Goal: Task Accomplishment & Management: Use online tool/utility

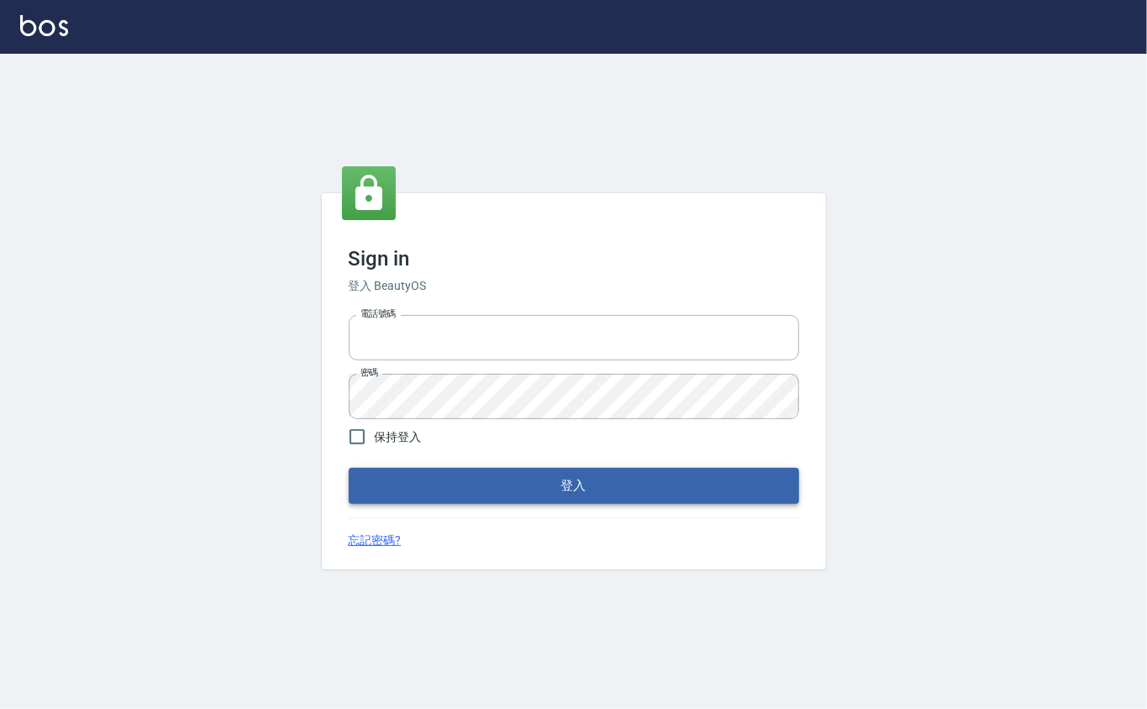
type input "0912271117"
click at [431, 471] on button "登入" at bounding box center [574, 485] width 450 height 35
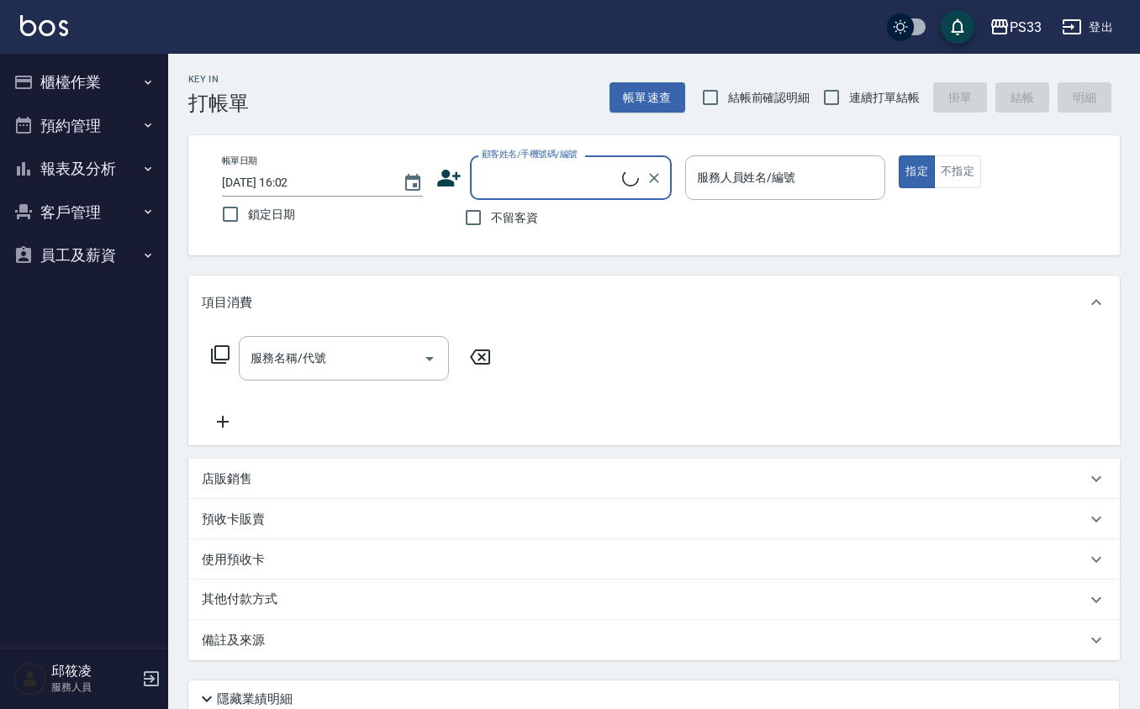
click at [113, 140] on button "預約管理" at bounding box center [84, 126] width 155 height 44
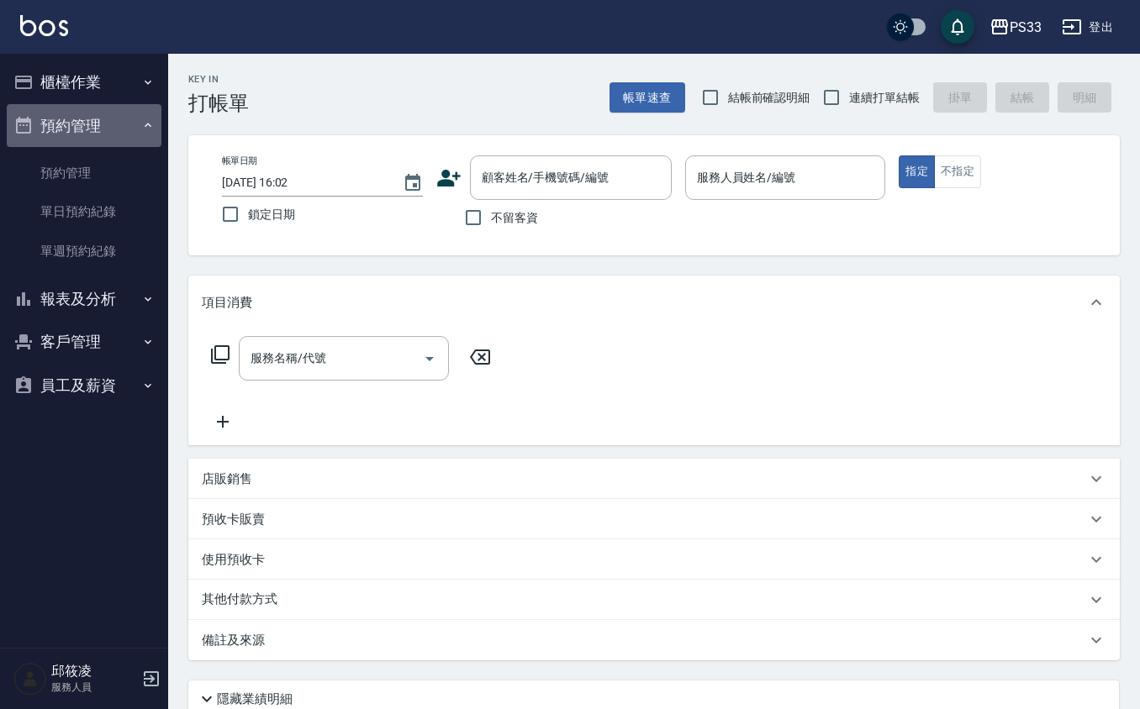
click at [125, 104] on button "預約管理" at bounding box center [84, 126] width 155 height 44
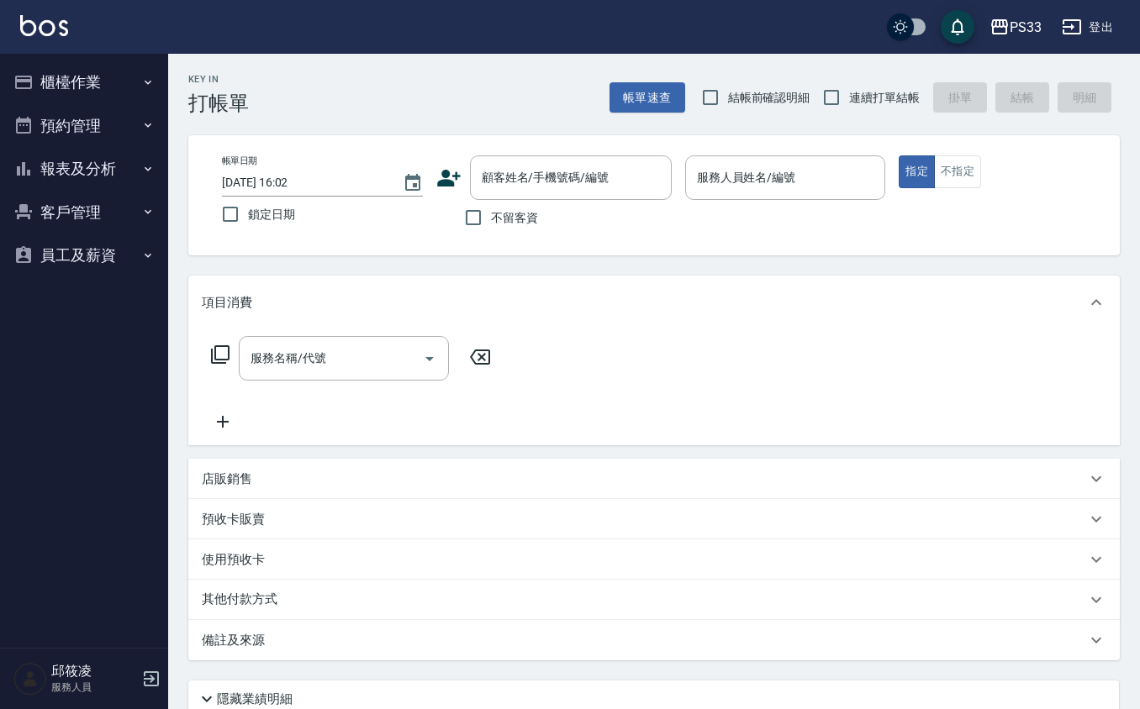
drag, startPoint x: 123, startPoint y: 99, endPoint x: 112, endPoint y: 87, distance: 16.1
click at [113, 87] on ul "櫃檯作業 打帳單 帳單列表 掛單列表 營業儀表板 現金收支登錄 材料自購登錄 每日結帳 排班表 現場電腦打卡 預約管理 預約管理 單日預約紀錄 單週預約紀錄 …" at bounding box center [84, 169] width 155 height 230
click at [118, 82] on button "櫃檯作業" at bounding box center [84, 83] width 155 height 44
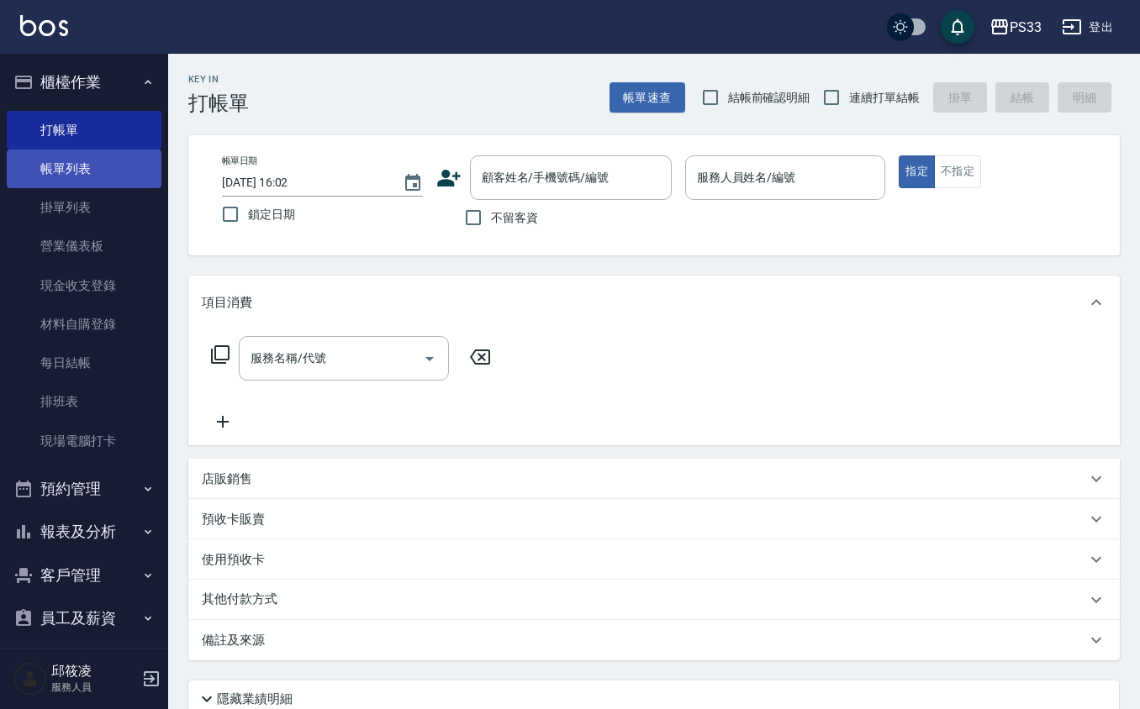
click at [97, 169] on link "帳單列表" at bounding box center [84, 169] width 155 height 39
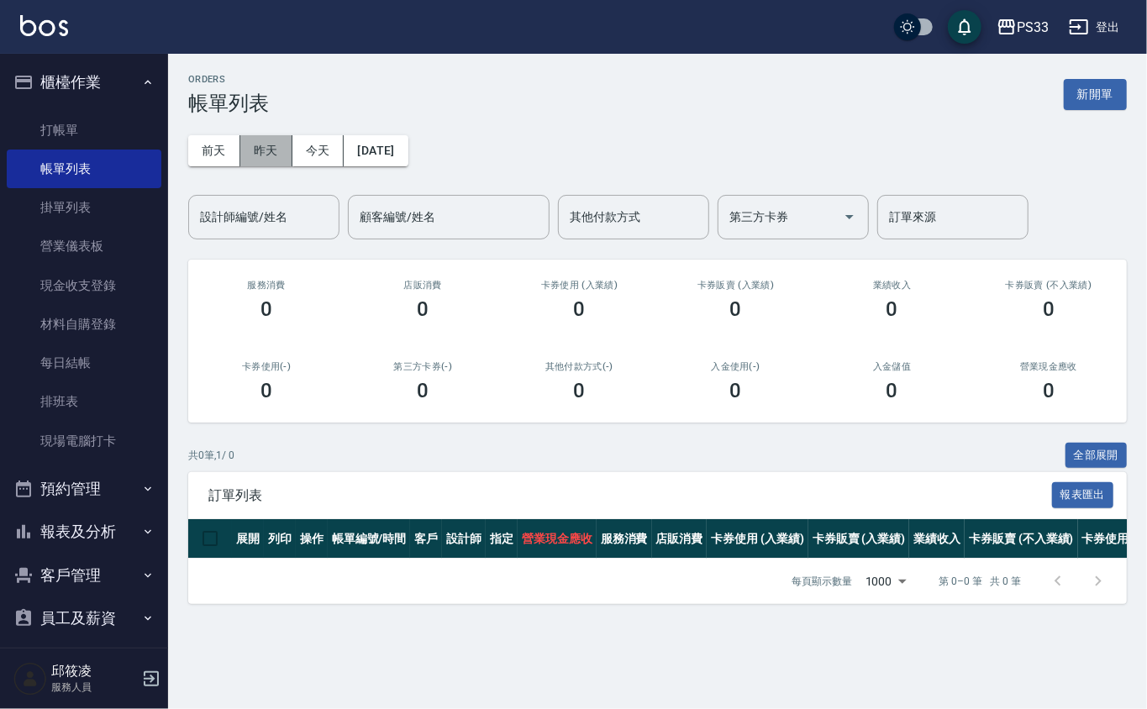
click at [264, 156] on button "昨天" at bounding box center [266, 150] width 52 height 31
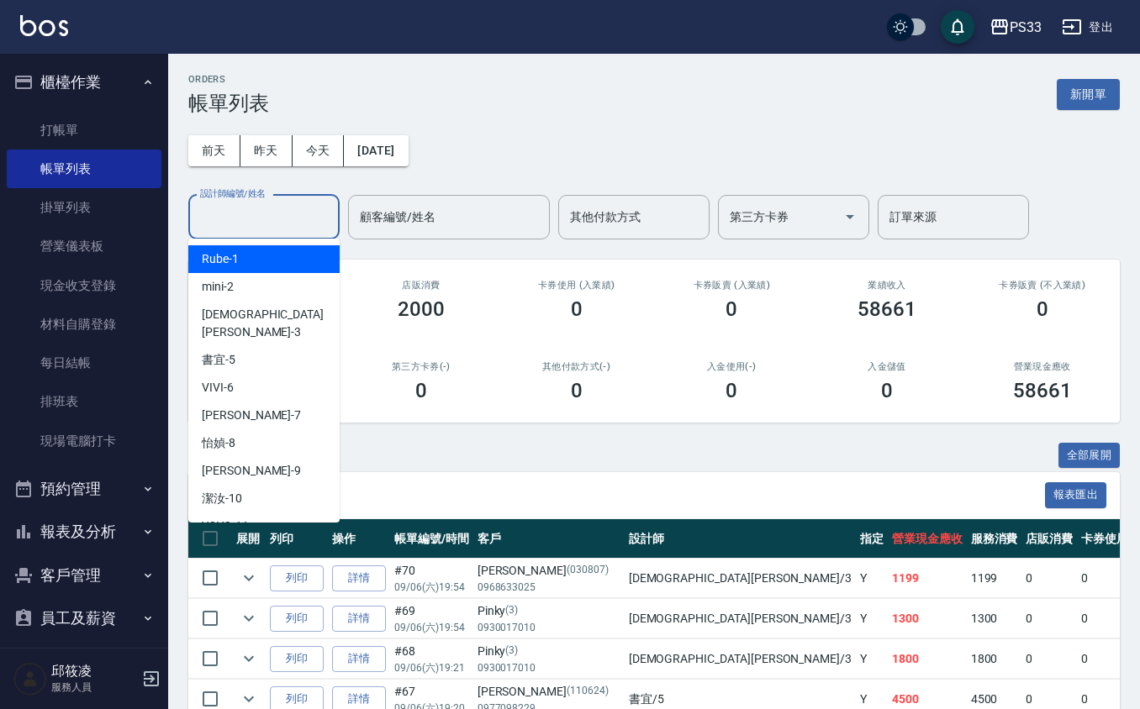
click at [284, 219] on input "設計師編號/姓名" at bounding box center [264, 217] width 136 height 29
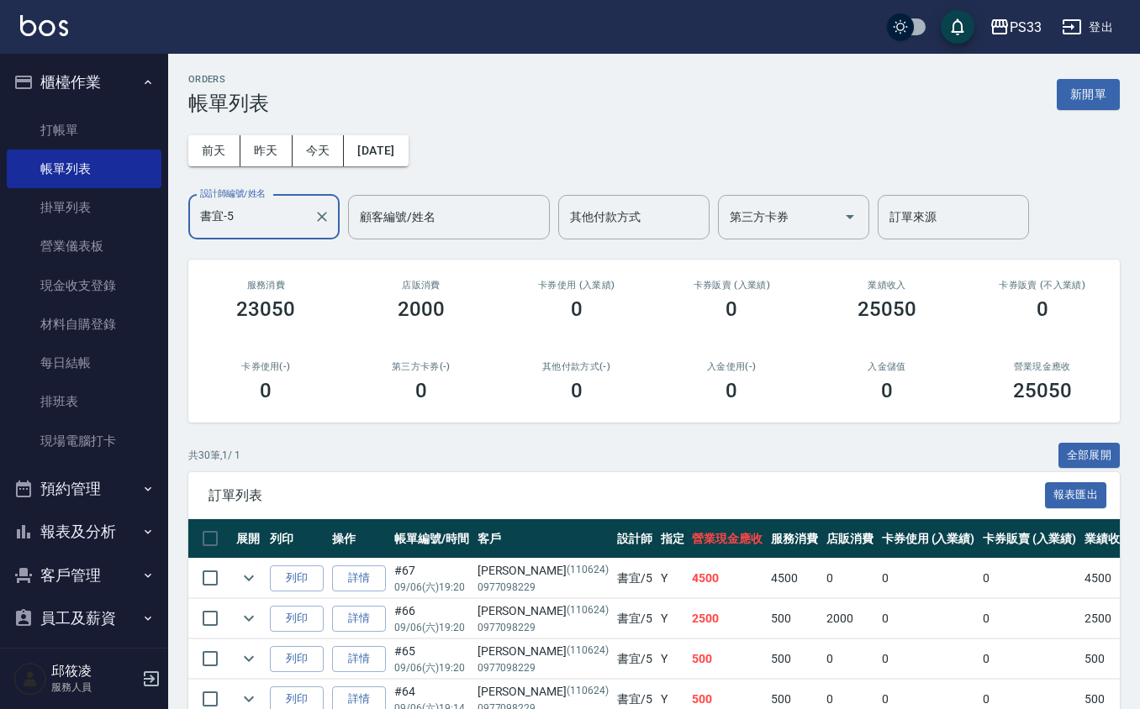
type input "書宜-5"
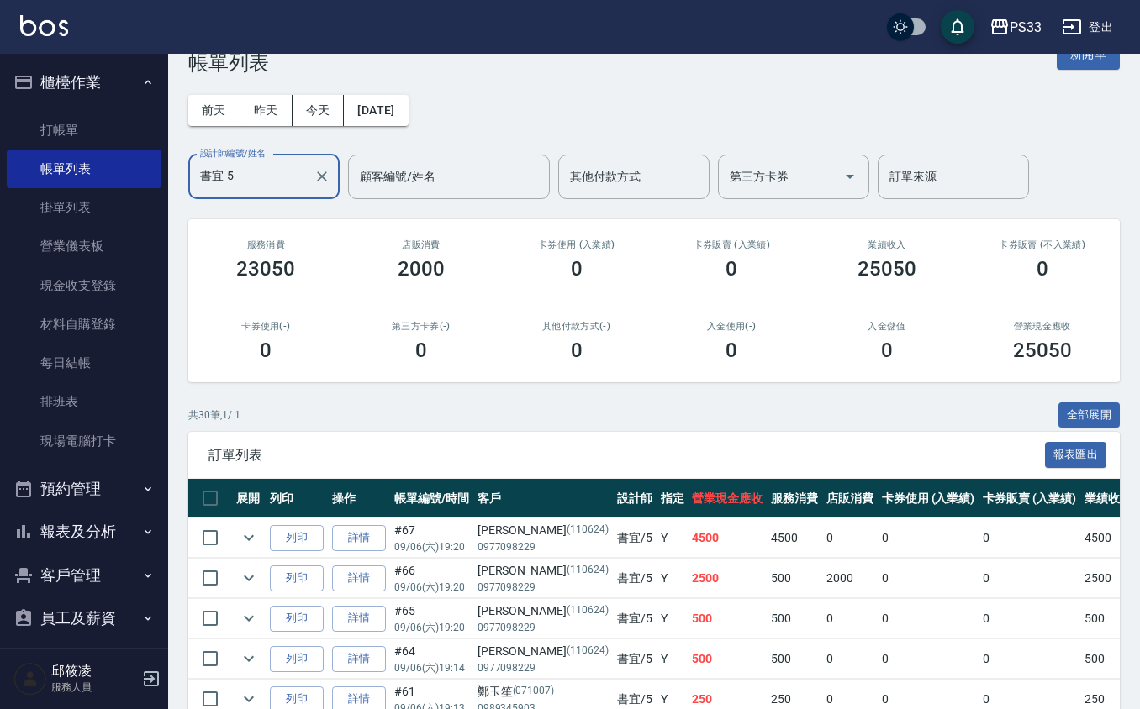
scroll to position [39, 0]
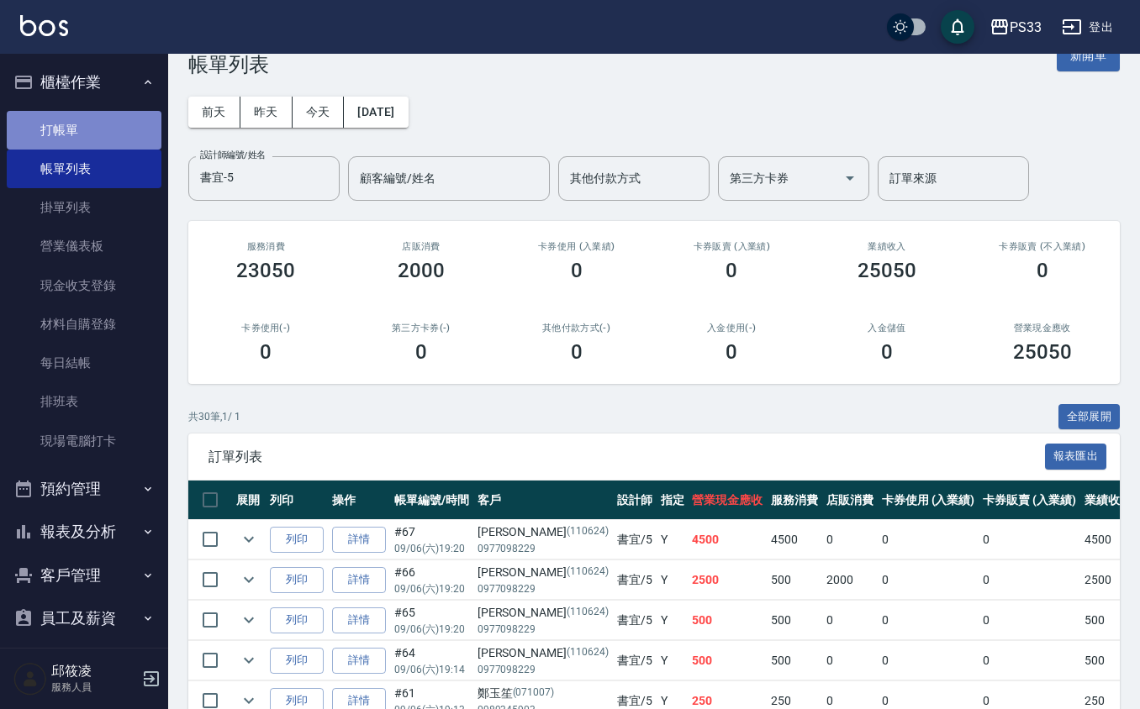
click at [121, 123] on link "打帳單" at bounding box center [84, 130] width 155 height 39
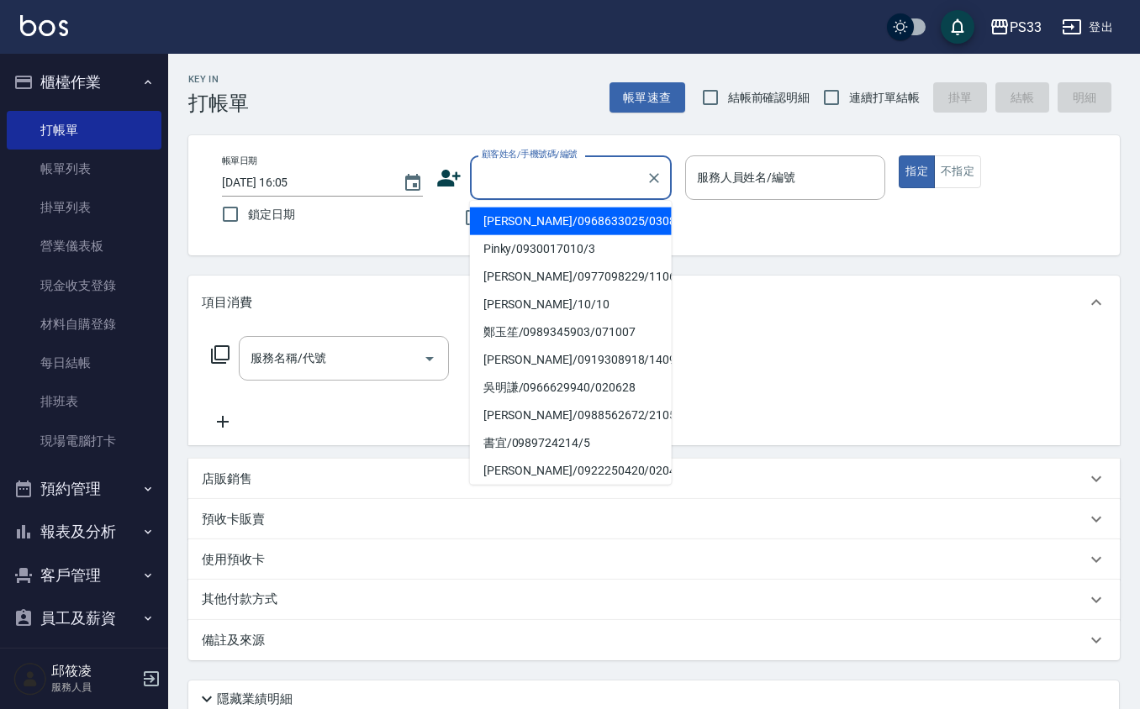
click at [610, 185] on input "顧客姓名/手機號碼/編號" at bounding box center [557, 177] width 161 height 29
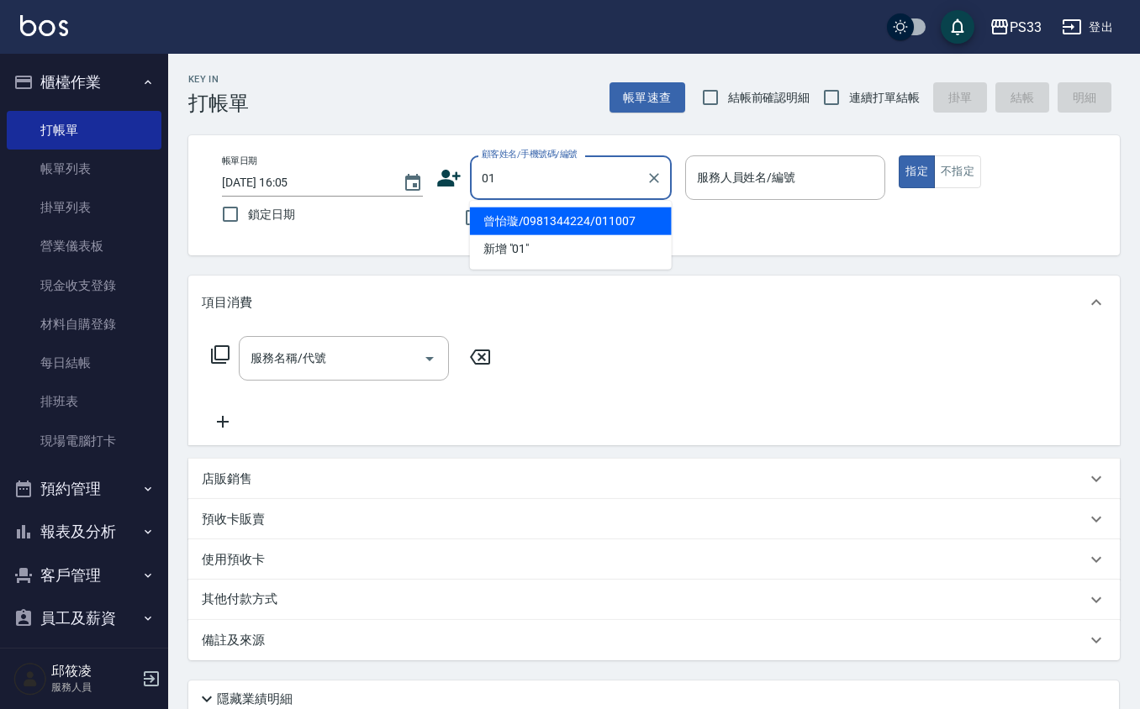
type input "0"
type input "鄭玉笙/0989345903/071007"
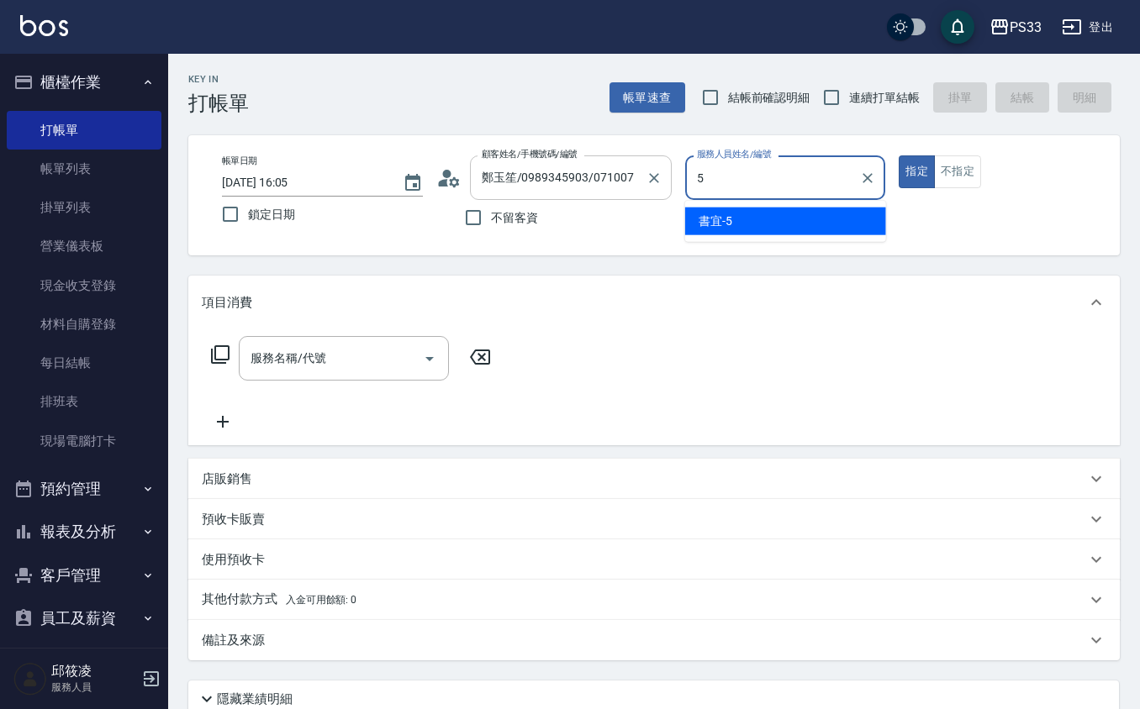
type input "書宜-5"
type button "true"
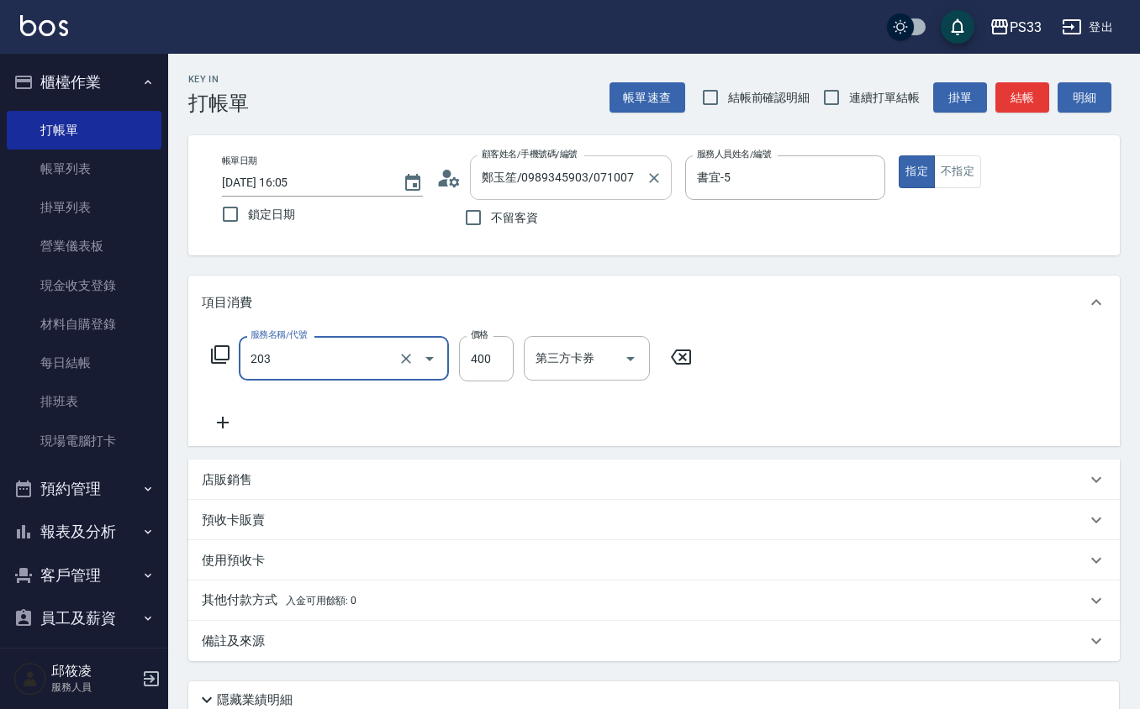
type input "指定單剪(203)"
type input "250"
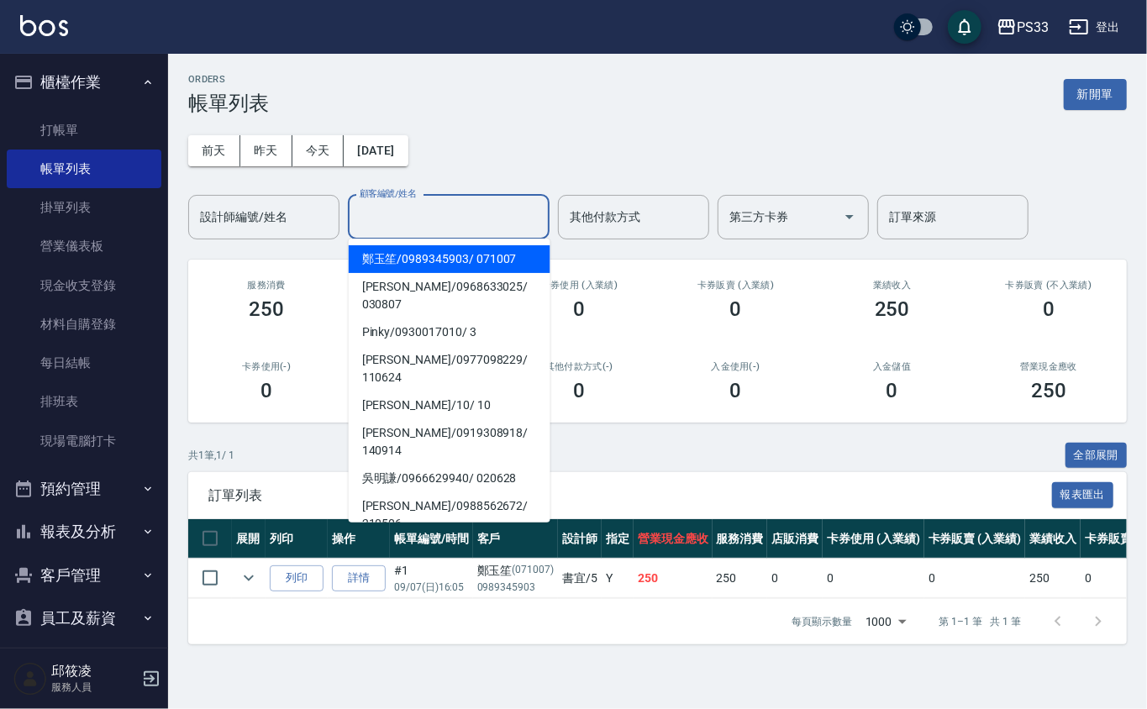
click at [430, 222] on input "顧客編號/姓名" at bounding box center [449, 217] width 187 height 29
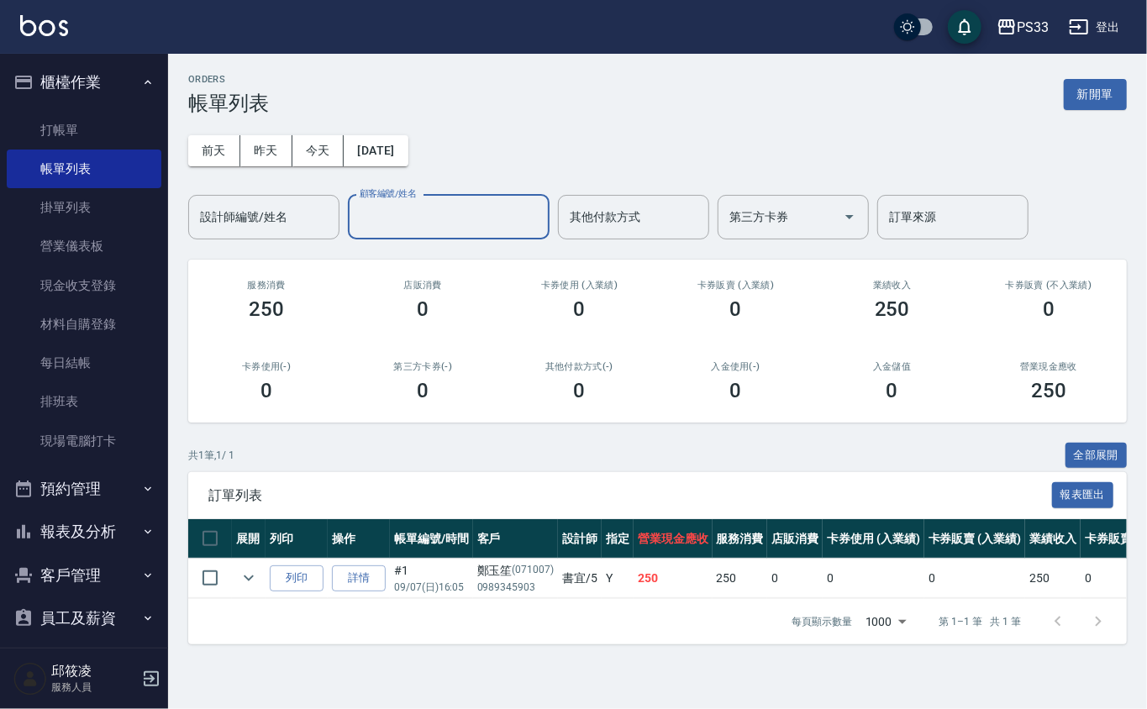
click at [403, 225] on div "顧客編號/姓名 顧客編號/姓名" at bounding box center [449, 217] width 202 height 45
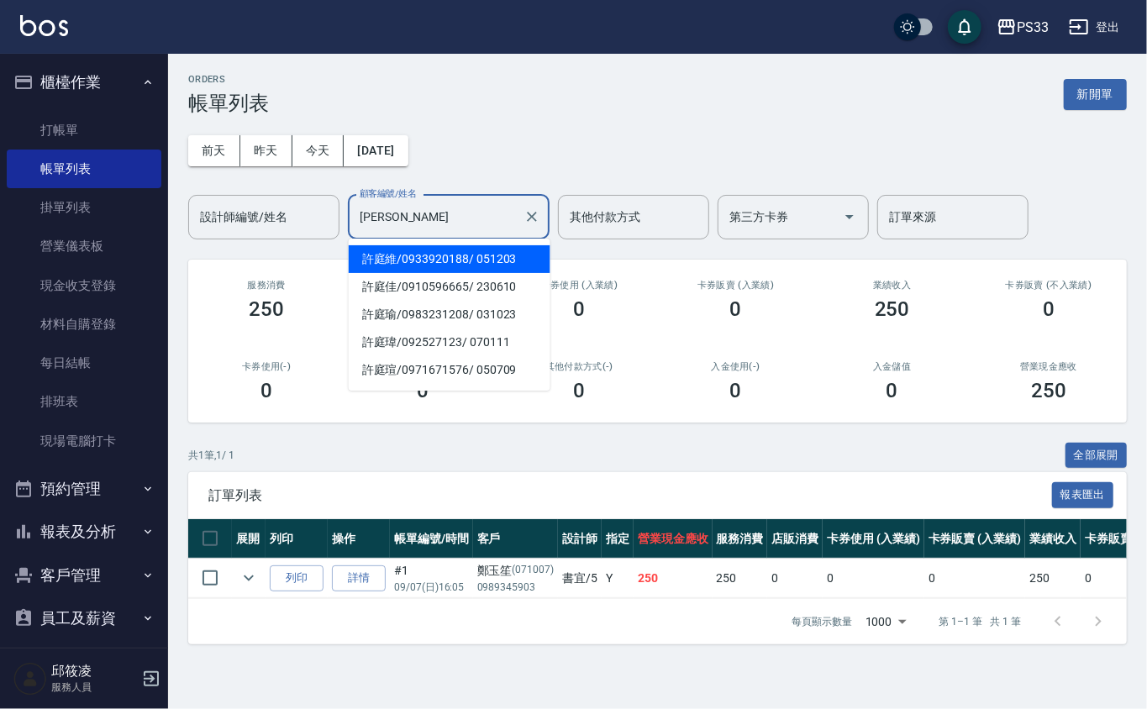
type input "[PERSON_NAME]"
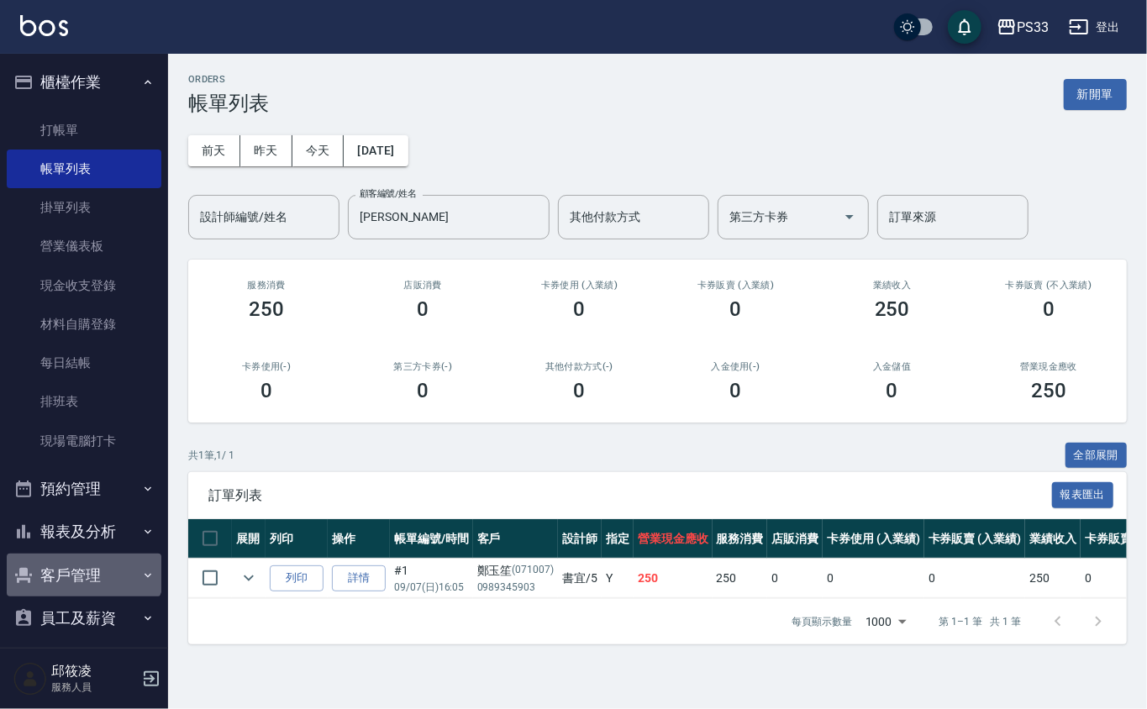
click at [82, 562] on button "客戶管理" at bounding box center [84, 576] width 155 height 44
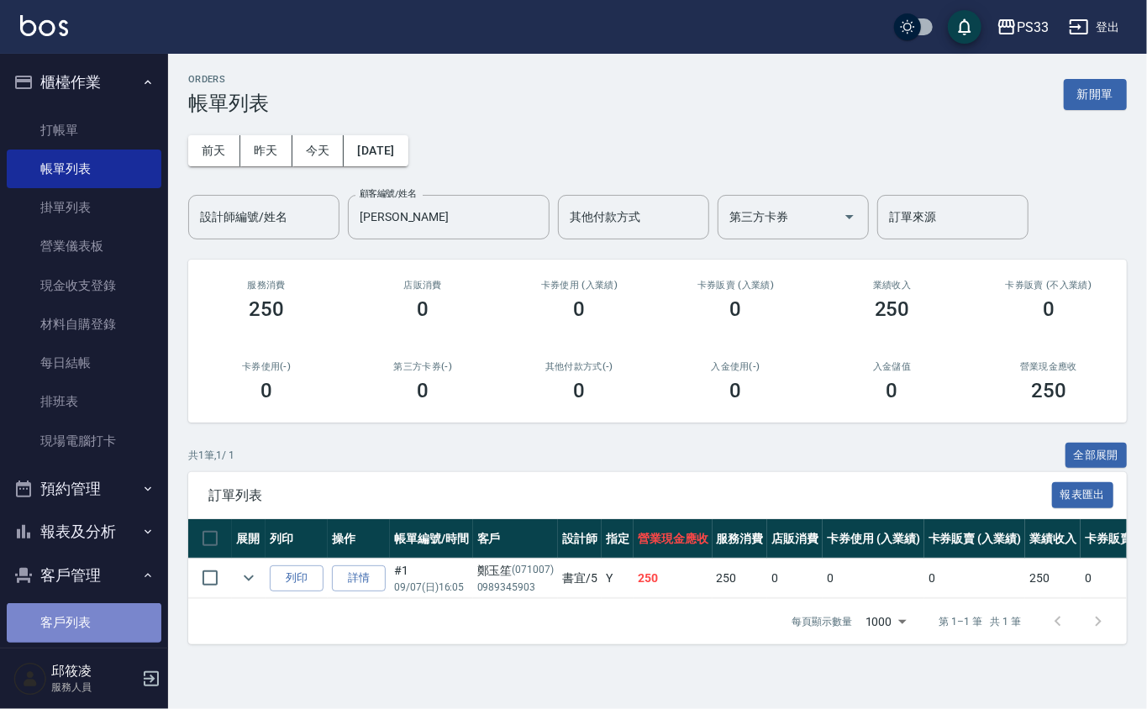
click at [103, 610] on link "客戶列表" at bounding box center [84, 622] width 155 height 39
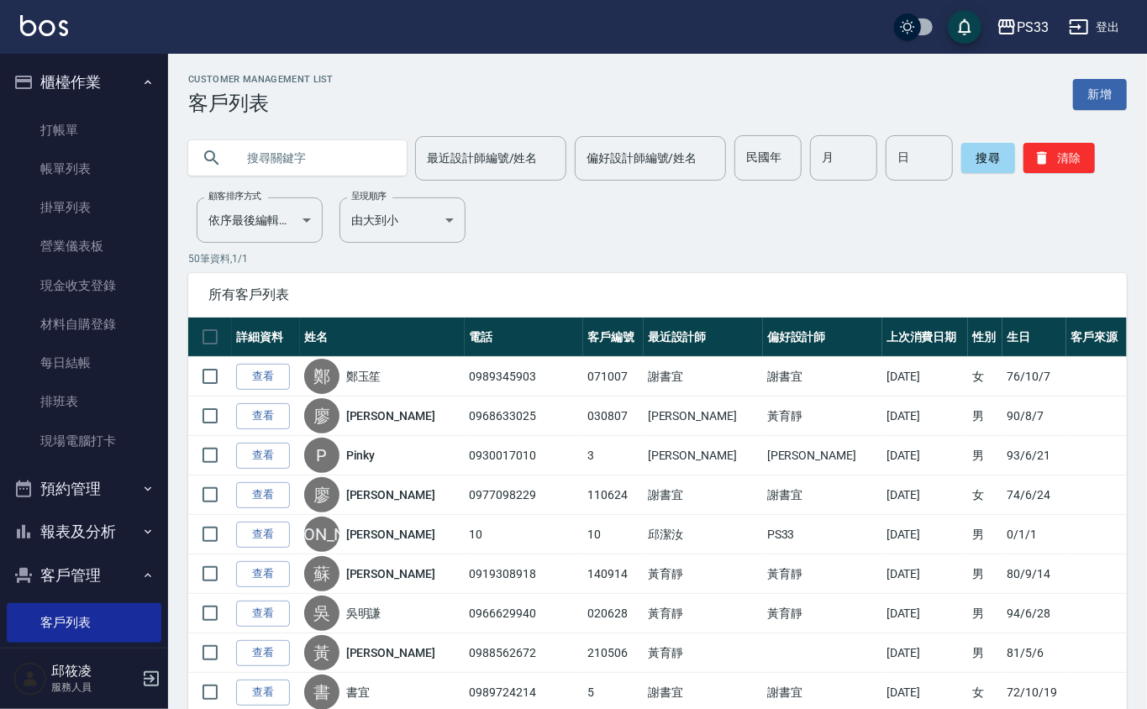
click at [286, 163] on input "text" at bounding box center [314, 157] width 158 height 45
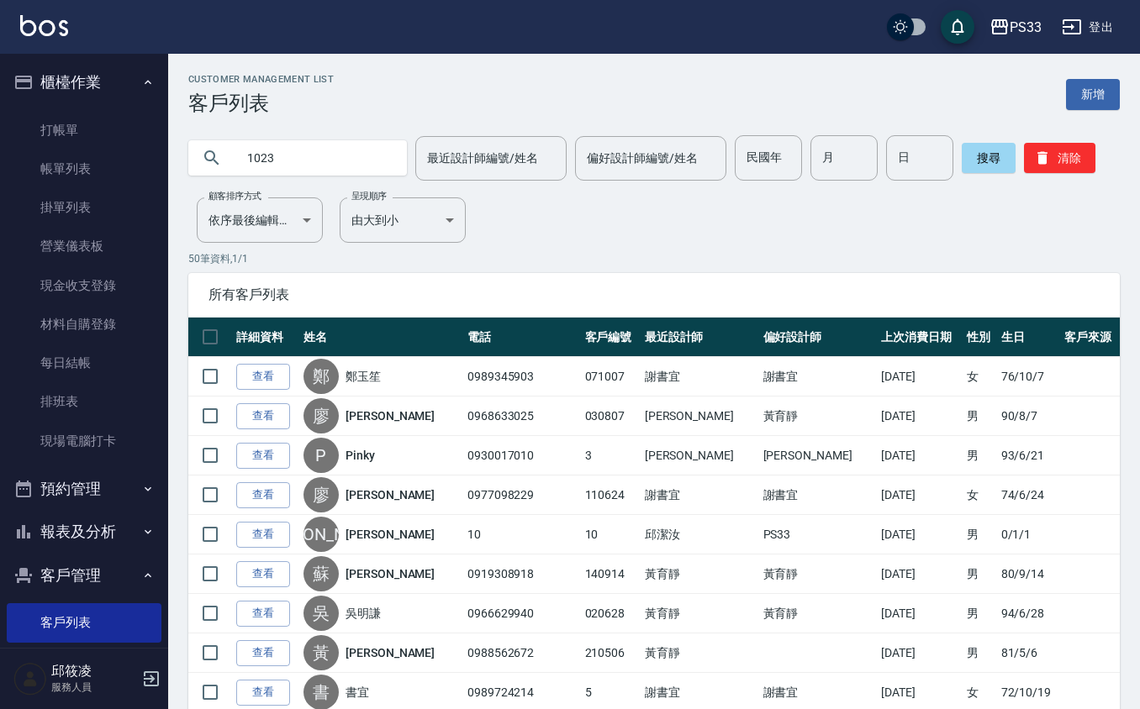
type input "1023"
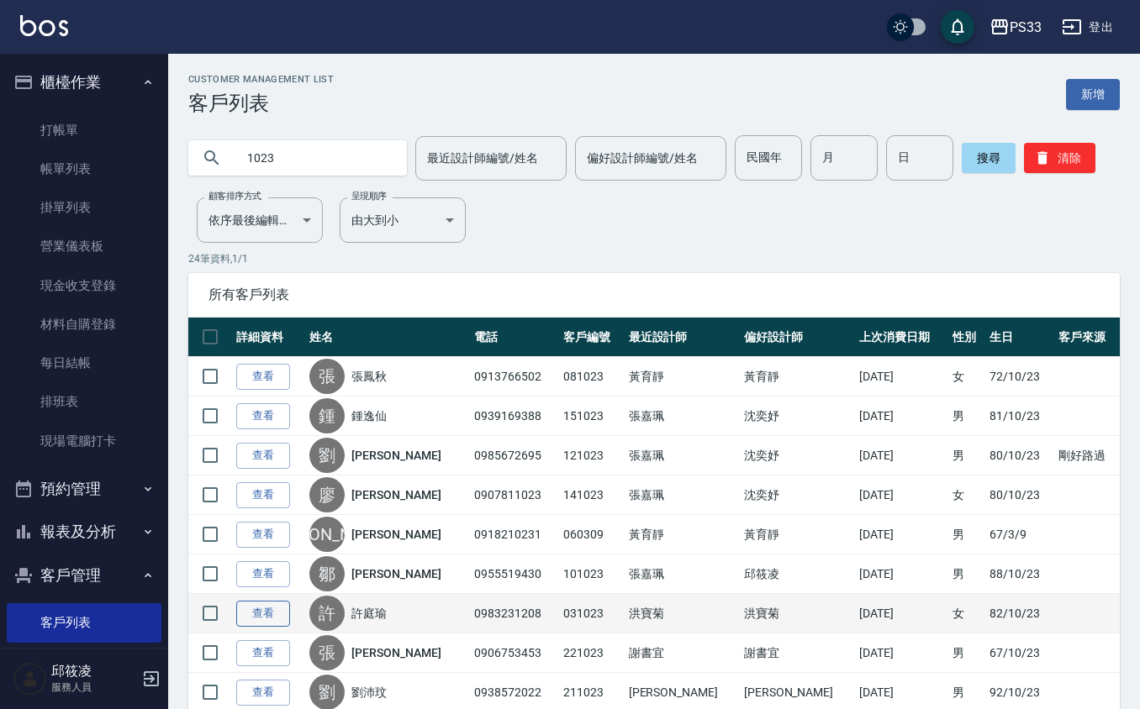
click at [280, 626] on link "查看" at bounding box center [263, 614] width 54 height 26
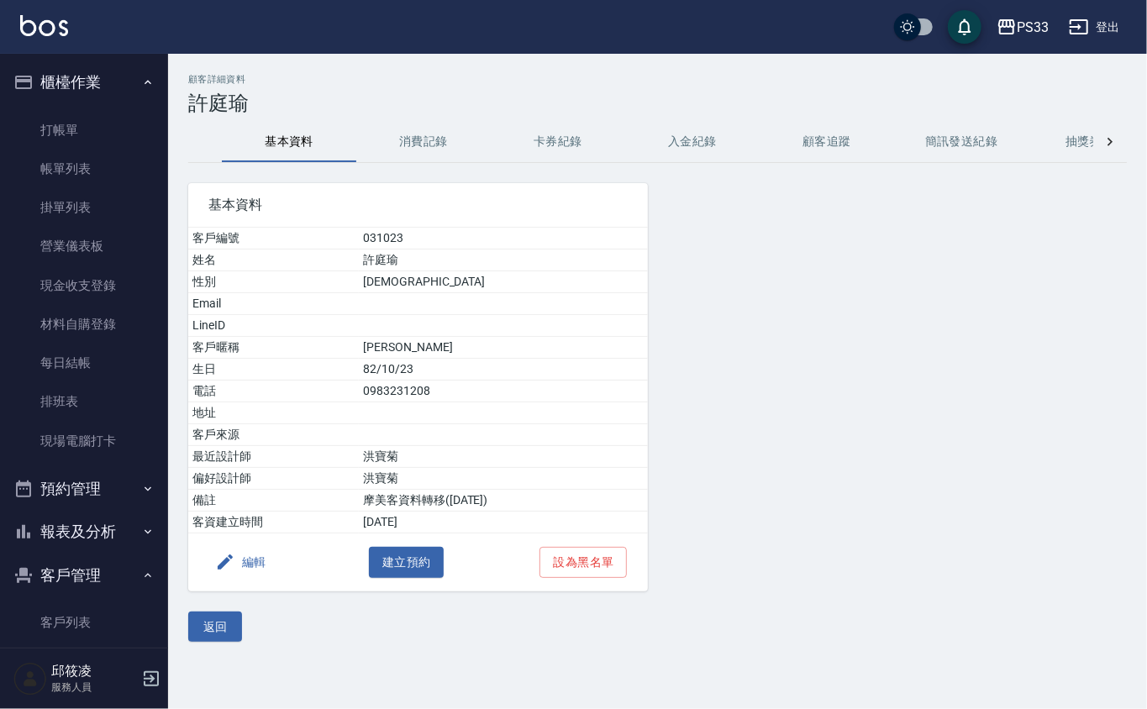
click at [430, 142] on button "消費記錄" at bounding box center [423, 142] width 134 height 40
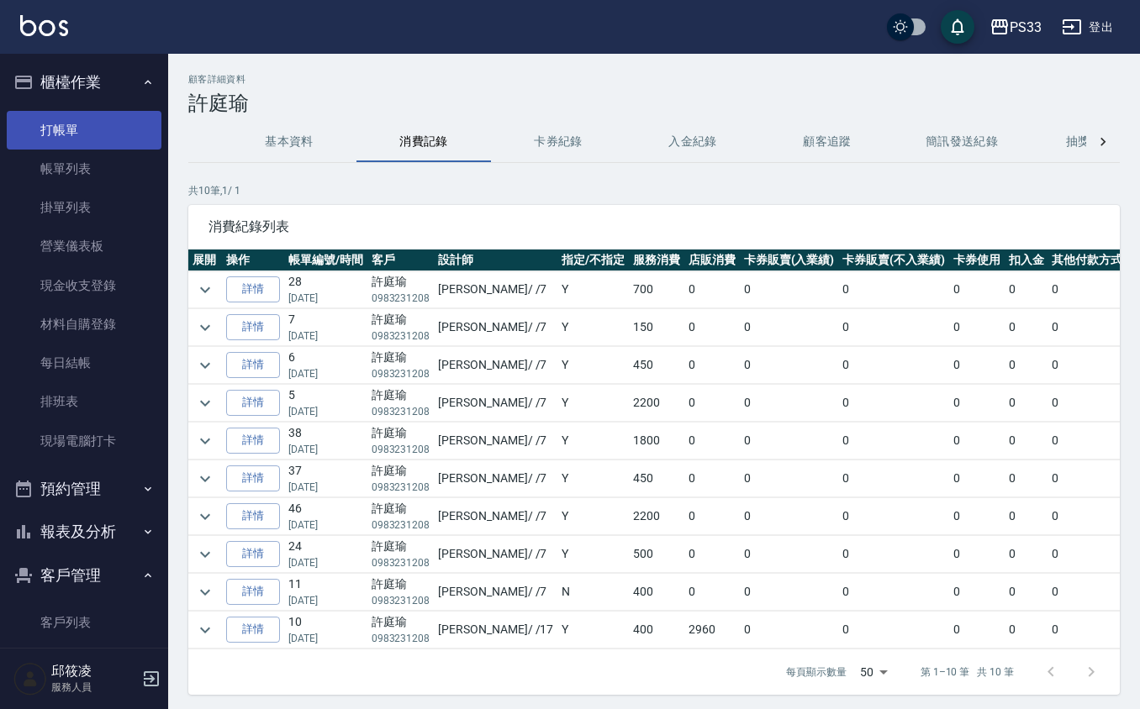
click at [54, 129] on link "打帳單" at bounding box center [84, 130] width 155 height 39
